Goal: Check status: Check status

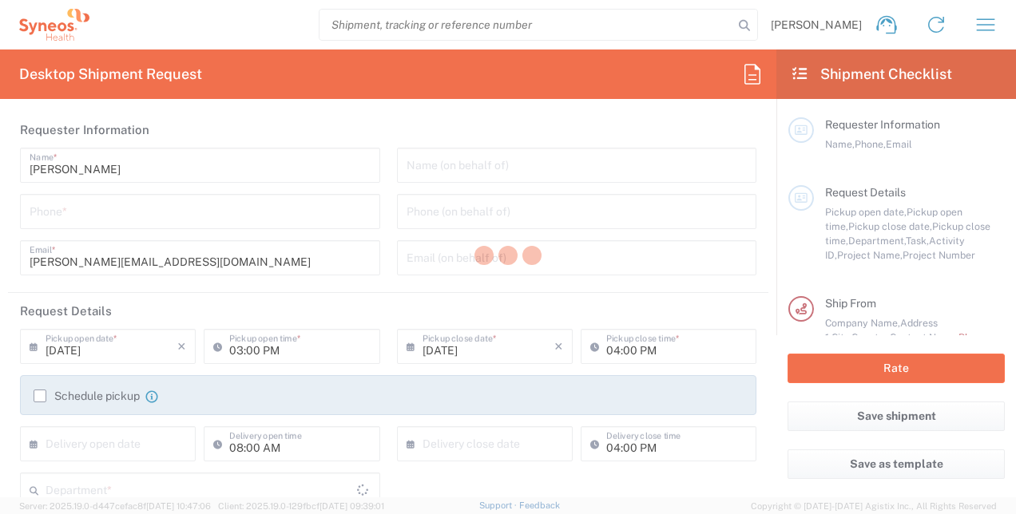
type input "Department"
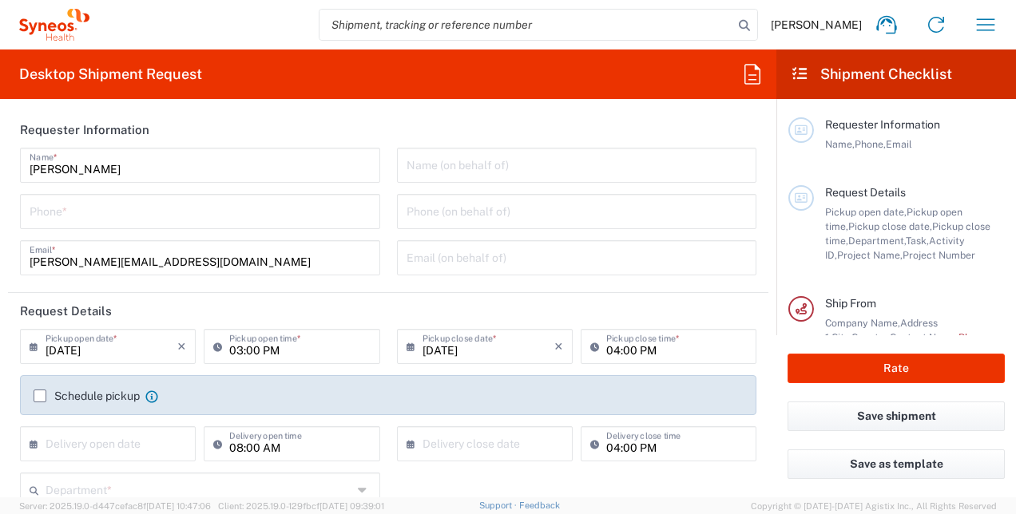
type input "Czechia"
type input "Syneos Health CZ s.r.o"
click at [749, 73] on icon at bounding box center [753, 75] width 26 height 26
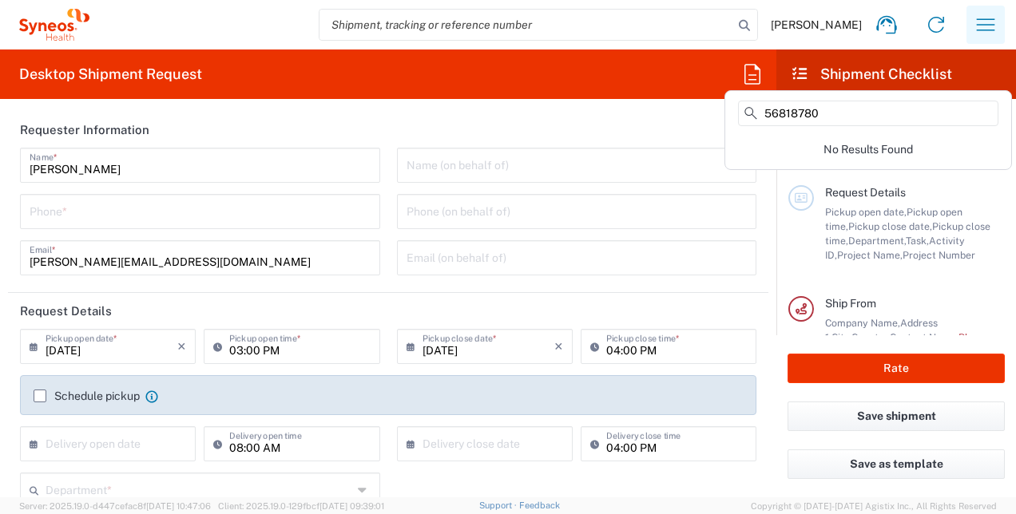
type input "56818780"
click at [981, 24] on icon "button" at bounding box center [986, 25] width 26 height 26
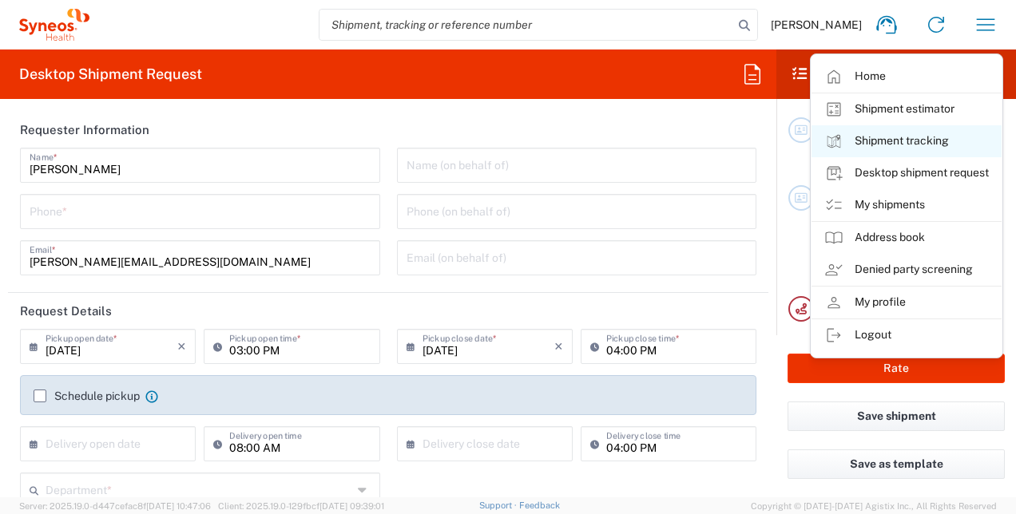
click at [858, 143] on link "Shipment tracking" at bounding box center [907, 141] width 190 height 32
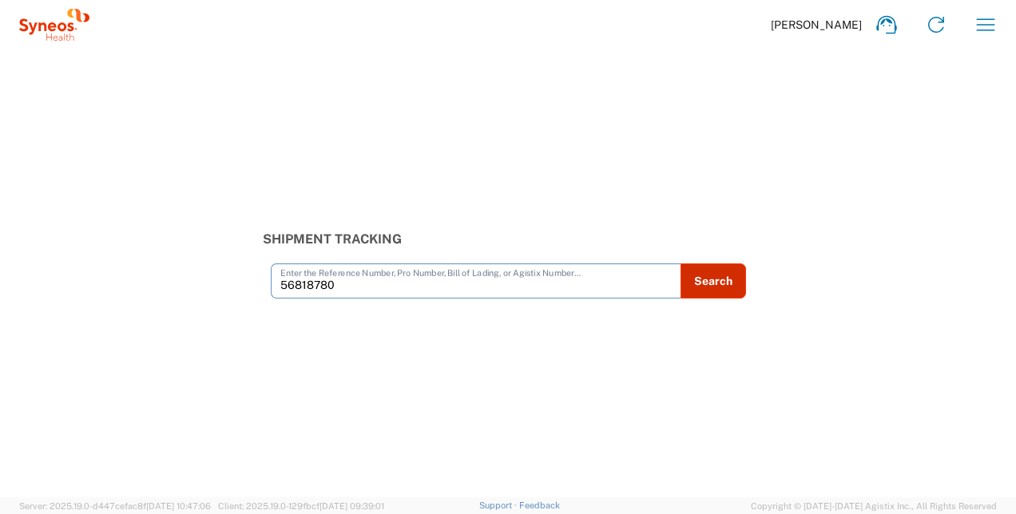
type input "56818780"
click at [711, 287] on button "Search" at bounding box center [714, 281] width 66 height 35
